Goal: Navigation & Orientation: Find specific page/section

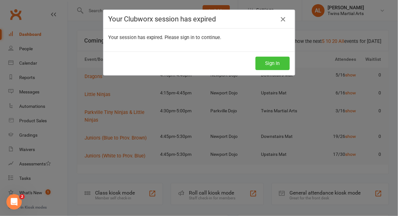
click at [262, 63] on button "Sign In" at bounding box center [273, 63] width 34 height 13
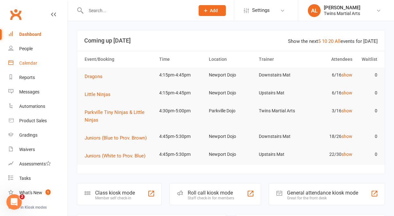
click at [21, 66] on link "Calendar" at bounding box center [37, 63] width 59 height 14
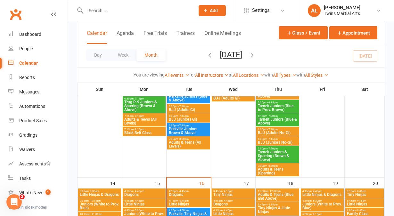
scroll to position [387, 0]
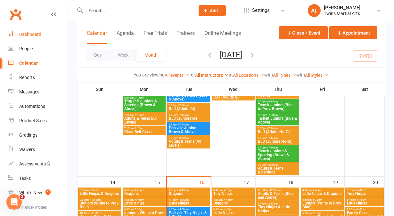
click at [17, 30] on link "Dashboard" at bounding box center [37, 34] width 59 height 14
